Goal: Navigation & Orientation: Find specific page/section

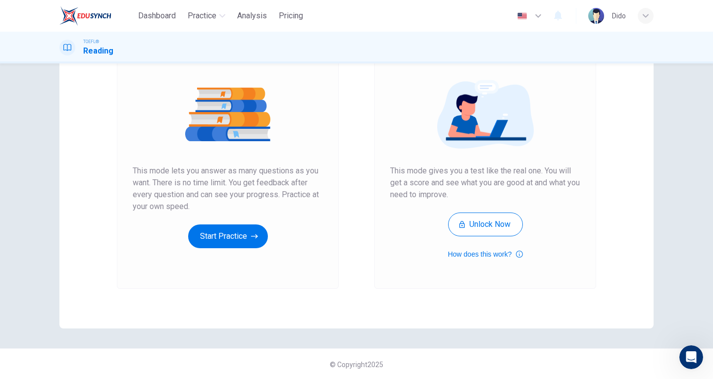
scroll to position [50, 0]
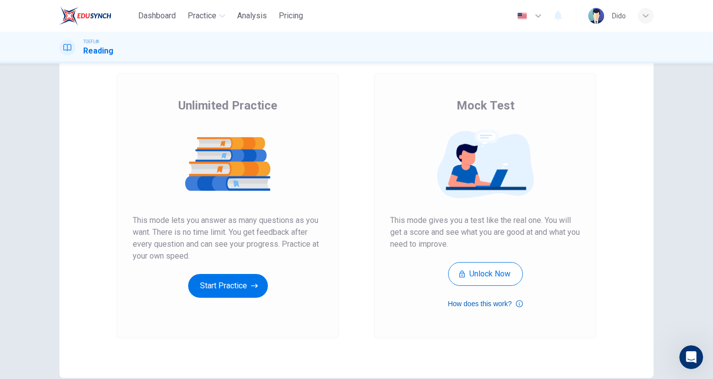
click at [519, 306] on icon "button" at bounding box center [519, 304] width 7 height 12
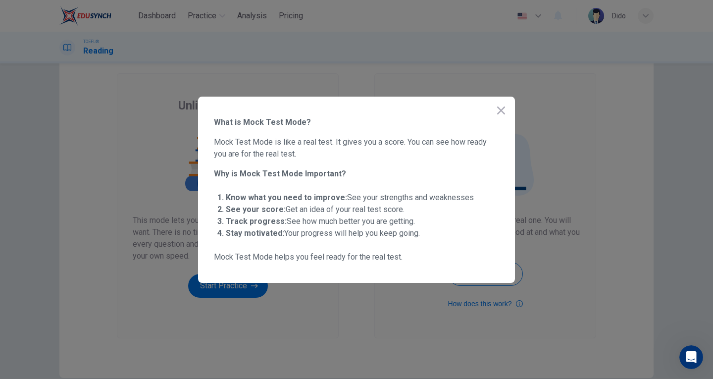
click at [506, 113] on icon "button" at bounding box center [501, 110] width 12 height 12
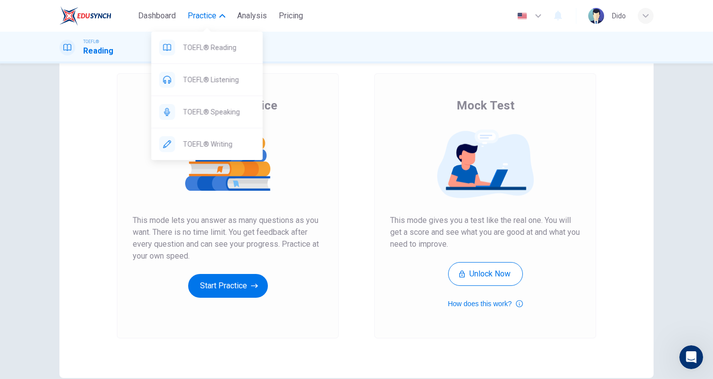
click at [222, 15] on icon "button" at bounding box center [222, 16] width 6 height 6
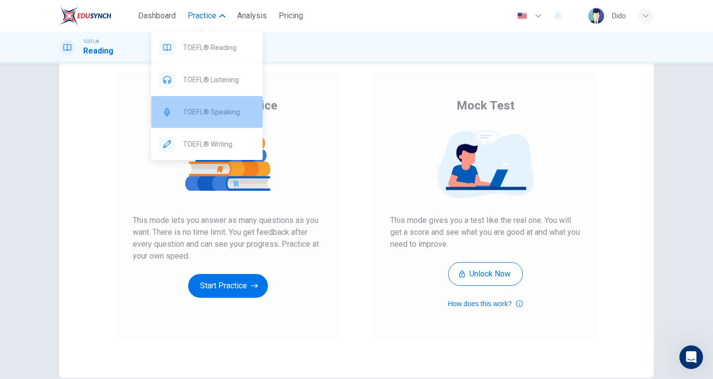
click at [227, 106] on span "TOEFL® Speaking" at bounding box center [219, 112] width 72 height 12
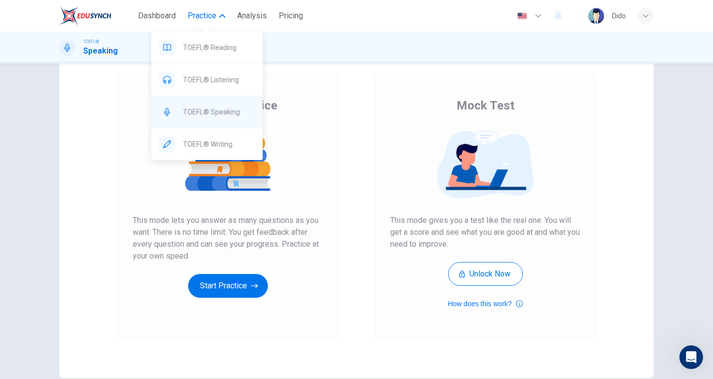
click at [168, 106] on div at bounding box center [167, 112] width 16 height 16
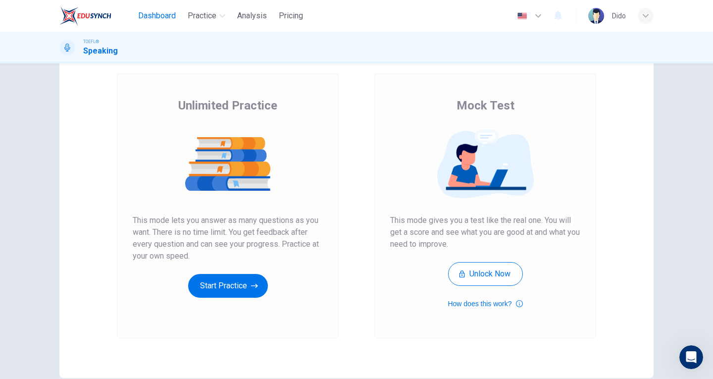
click at [166, 17] on span "Dashboard" at bounding box center [157, 16] width 38 height 12
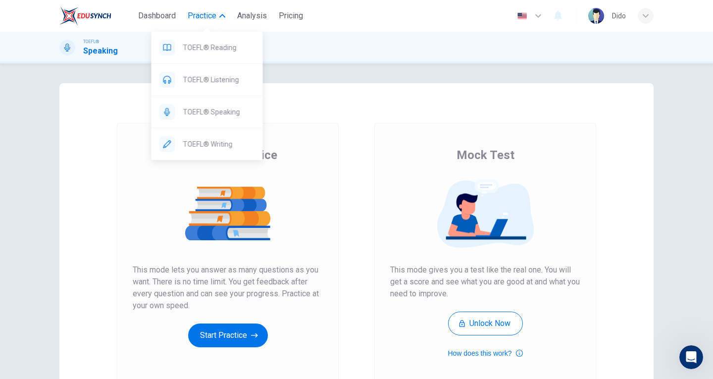
click at [208, 15] on span "Practice" at bounding box center [202, 16] width 29 height 12
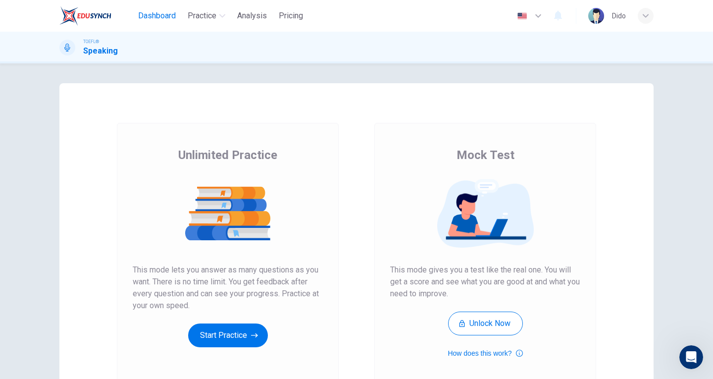
click at [148, 9] on button "Dashboard" at bounding box center [157, 16] width 46 height 18
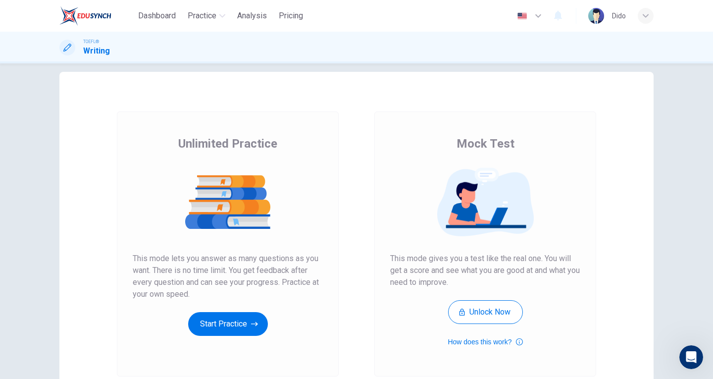
scroll to position [1, 0]
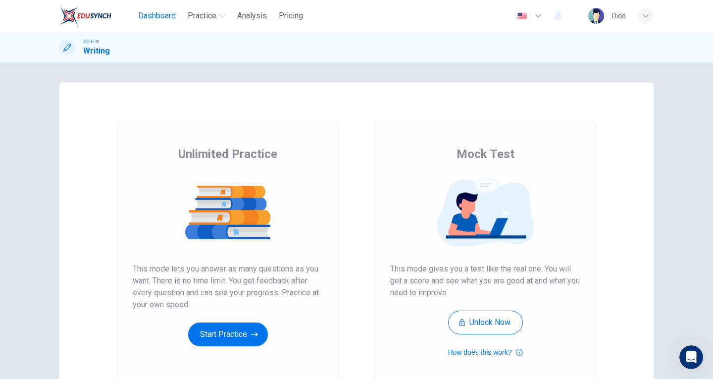
click at [164, 13] on span "Dashboard" at bounding box center [157, 16] width 38 height 12
